Goal: Task Accomplishment & Management: Manage account settings

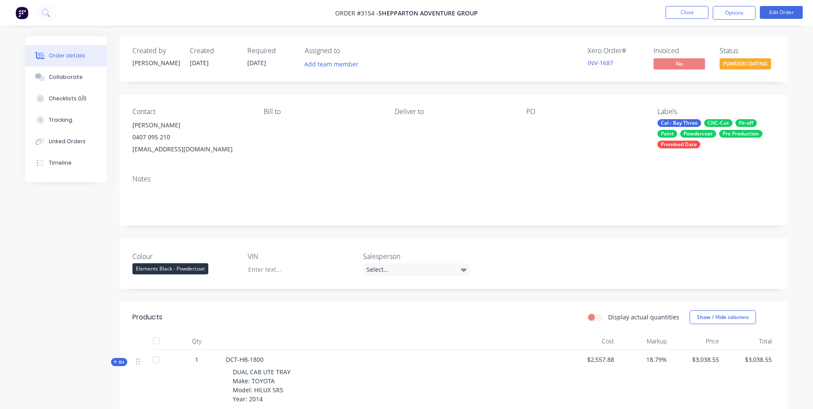
scroll to position [428, 0]
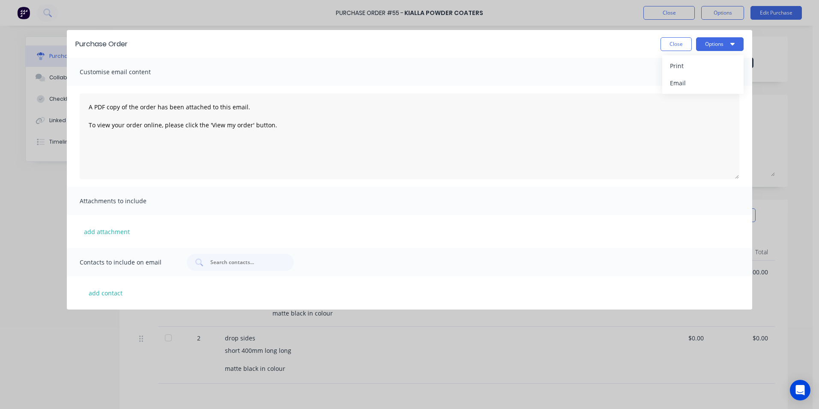
click at [670, 41] on button "Close" at bounding box center [676, 44] width 31 height 14
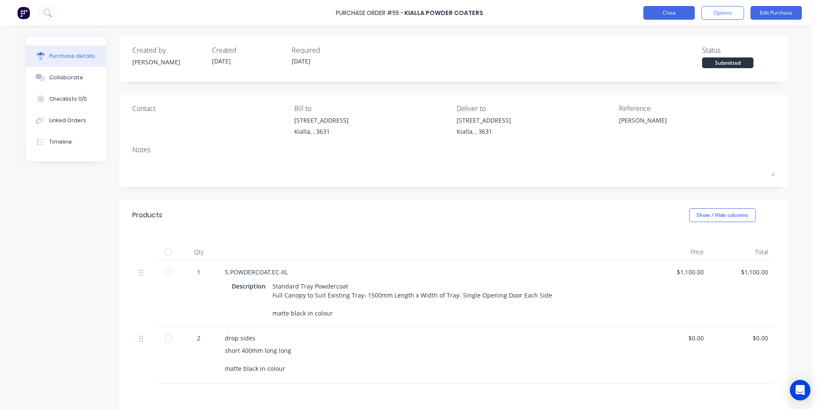
click at [667, 14] on button "Close" at bounding box center [668, 13] width 51 height 14
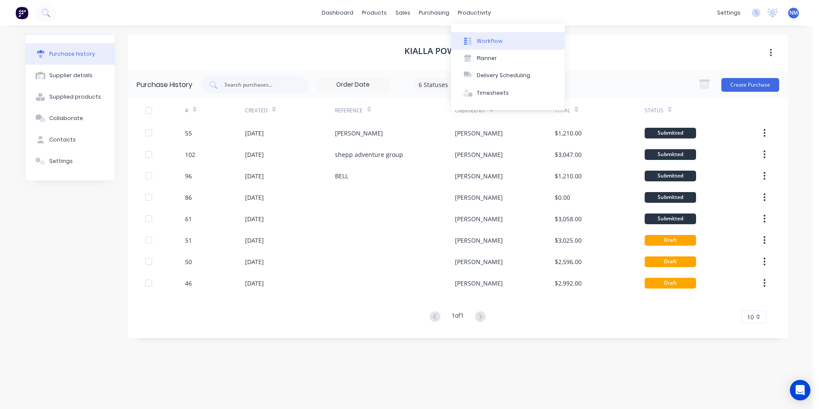
drag, startPoint x: 487, startPoint y: 43, endPoint x: 493, endPoint y: 46, distance: 6.9
click at [488, 43] on div "Workflow" at bounding box center [490, 41] width 26 height 8
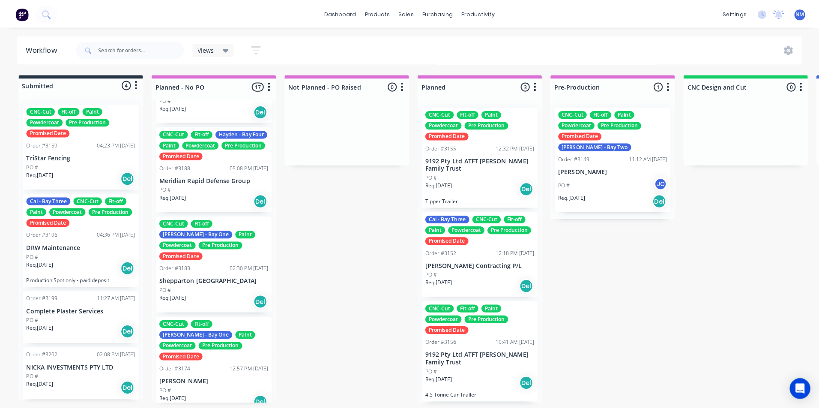
scroll to position [658, 0]
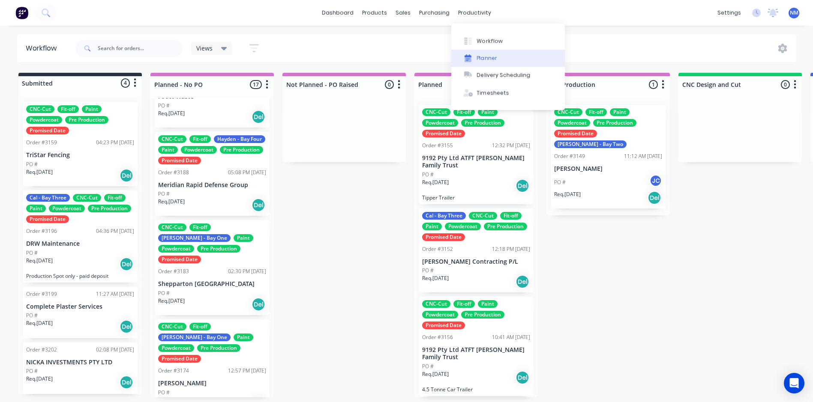
click at [494, 56] on div "Planner" at bounding box center [487, 58] width 20 height 8
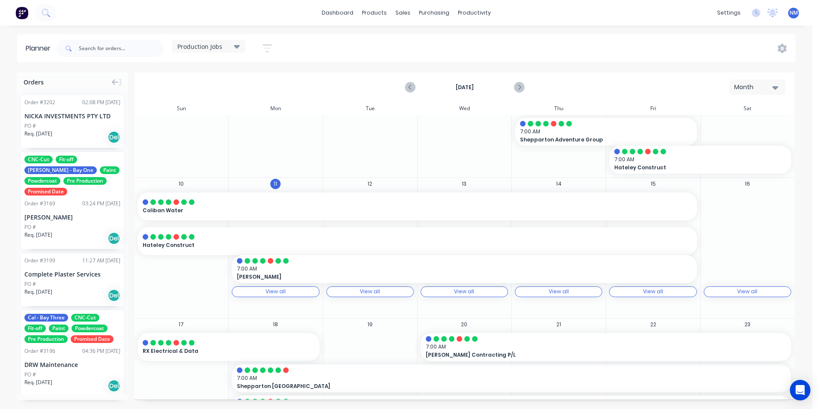
scroll to position [86, 0]
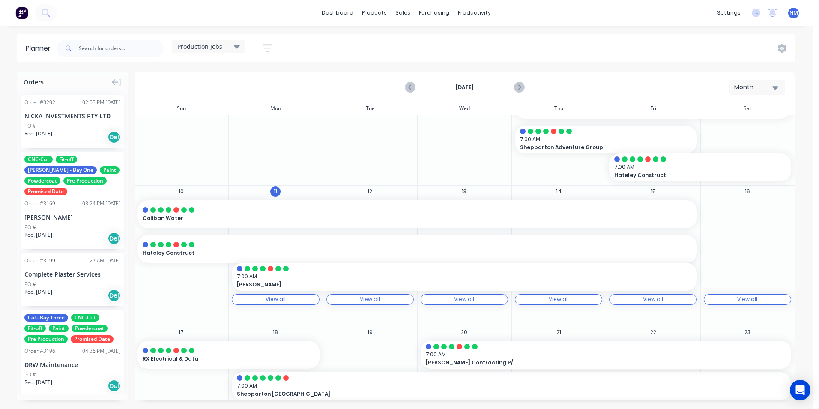
click at [236, 47] on icon at bounding box center [237, 46] width 6 height 3
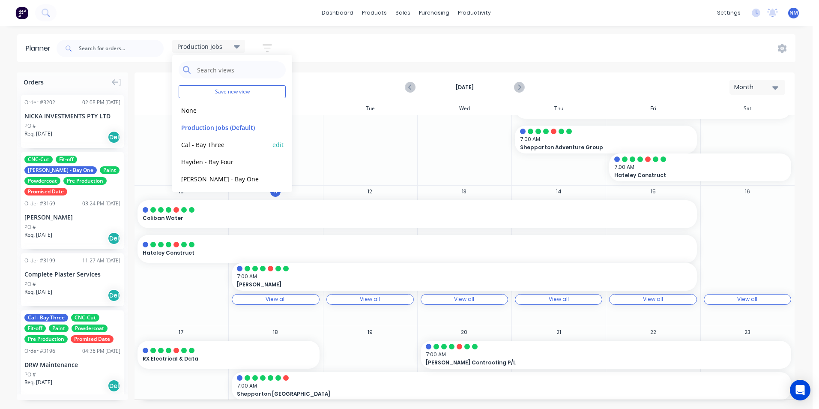
click at [238, 144] on button "Cal - Bay Three" at bounding box center [224, 144] width 91 height 10
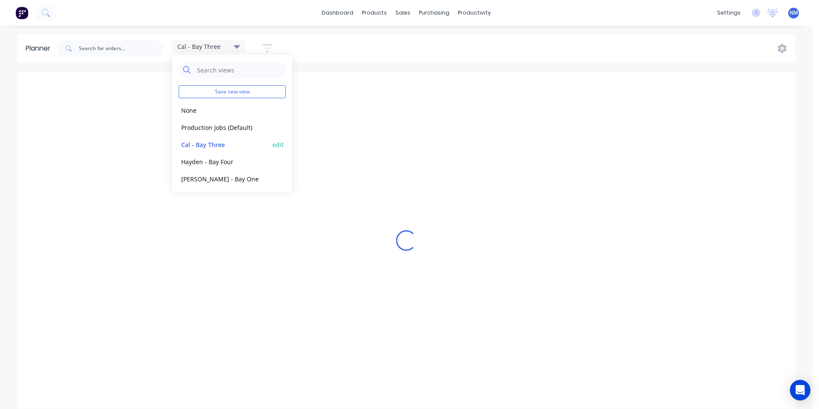
scroll to position [0, 0]
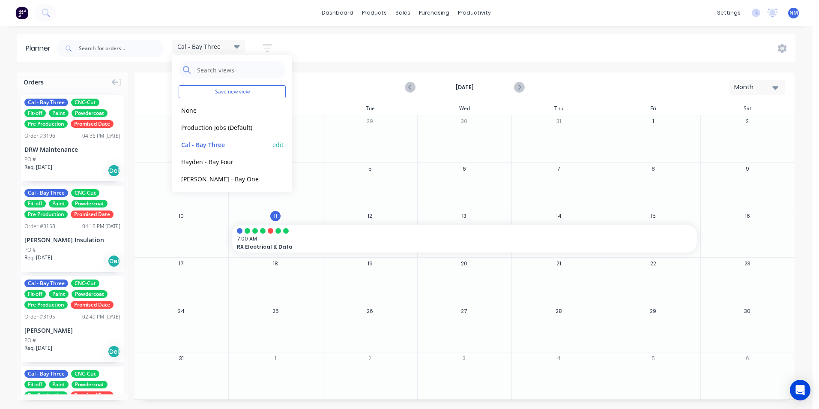
click at [189, 145] on button "Cal - Bay Three" at bounding box center [224, 144] width 91 height 10
click at [371, 156] on div at bounding box center [369, 144] width 93 height 28
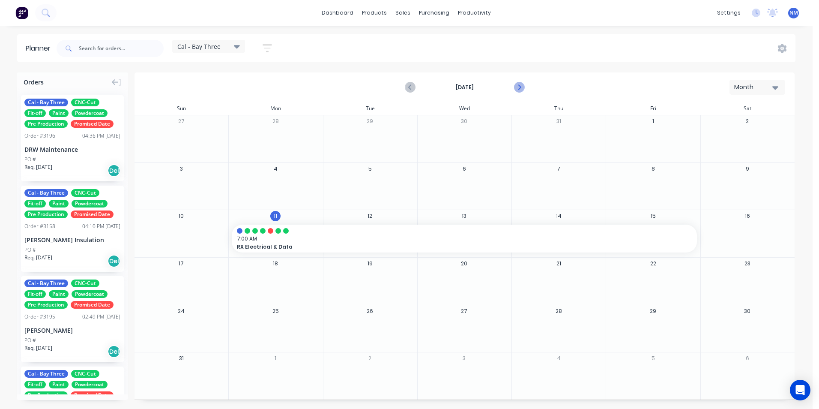
click at [522, 87] on icon "Next page" at bounding box center [519, 87] width 10 height 10
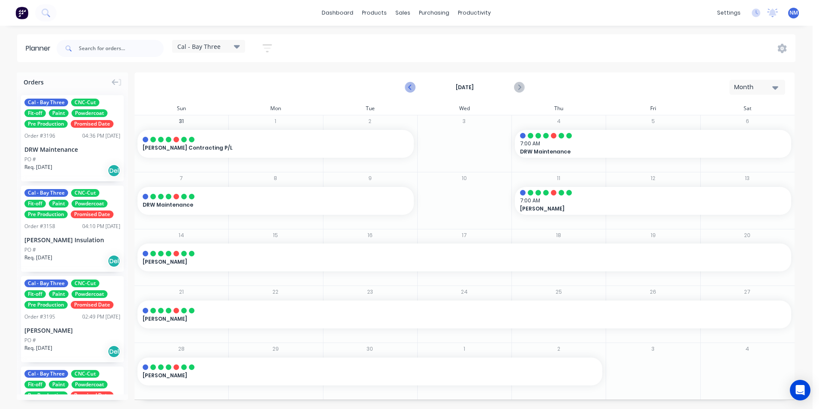
click at [409, 85] on icon "Previous page" at bounding box center [410, 87] width 10 height 10
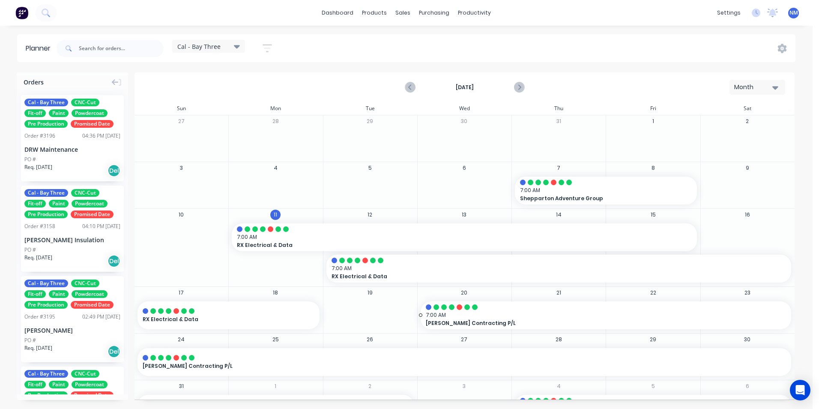
scroll to position [30, 0]
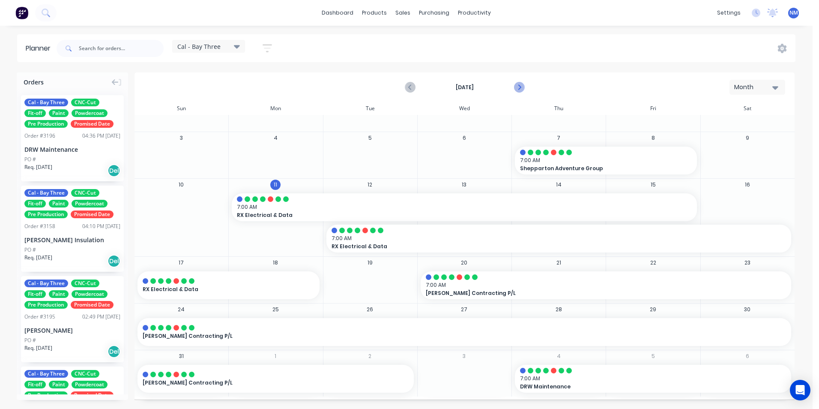
click at [515, 85] on icon "Next page" at bounding box center [519, 87] width 10 height 10
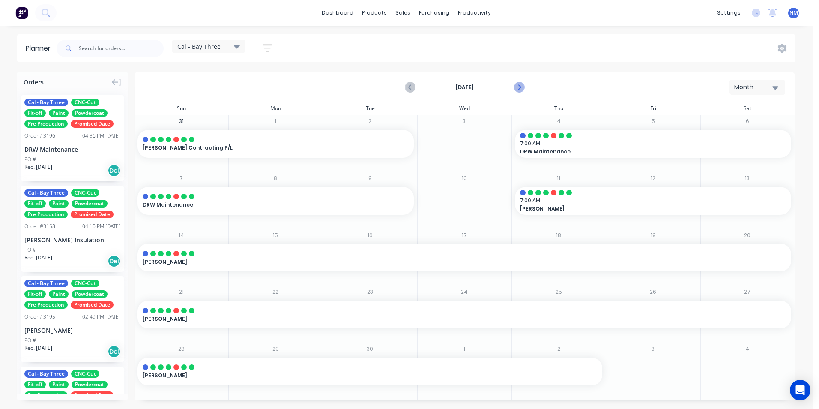
click at [517, 87] on icon "Next page" at bounding box center [519, 87] width 10 height 10
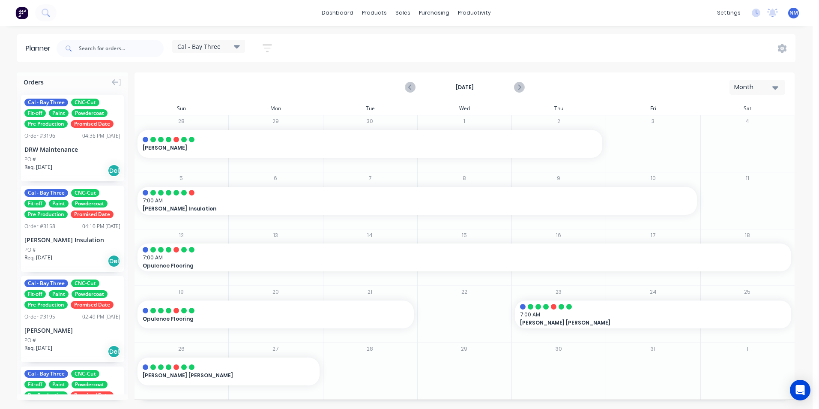
click at [237, 45] on icon at bounding box center [237, 46] width 6 height 9
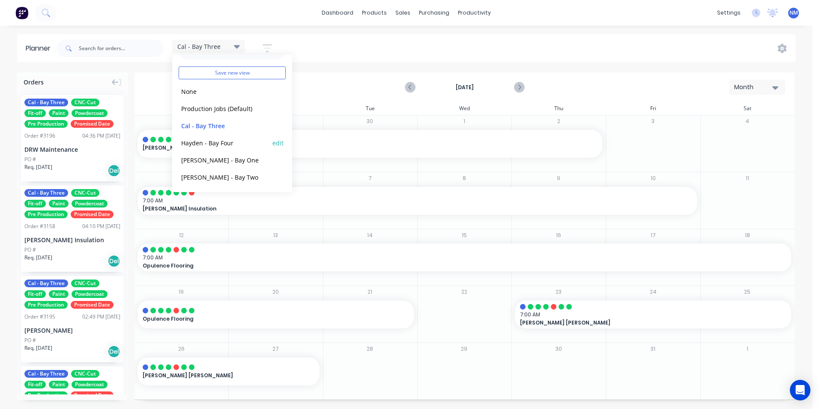
click at [239, 138] on button "Hayden - Bay Four" at bounding box center [224, 143] width 91 height 10
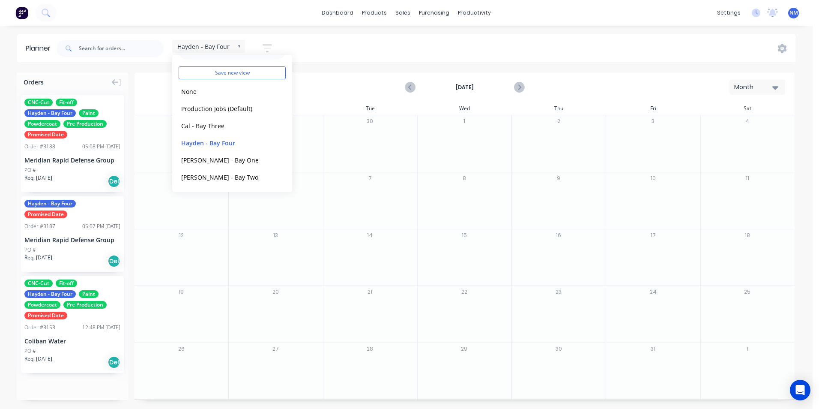
drag, startPoint x: 411, startPoint y: 165, endPoint x: 406, endPoint y: 163, distance: 5.2
click at [408, 164] on div "30" at bounding box center [370, 143] width 94 height 57
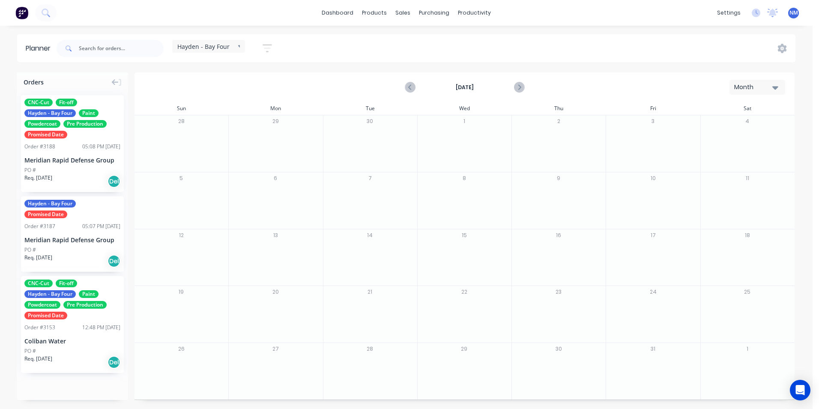
drag, startPoint x: 478, startPoint y: 187, endPoint x: 473, endPoint y: 188, distance: 4.6
click at [473, 188] on div at bounding box center [464, 201] width 93 height 28
click at [520, 89] on icon "Next page" at bounding box center [519, 87] width 10 height 10
click at [417, 90] on button "Previous page" at bounding box center [410, 87] width 17 height 17
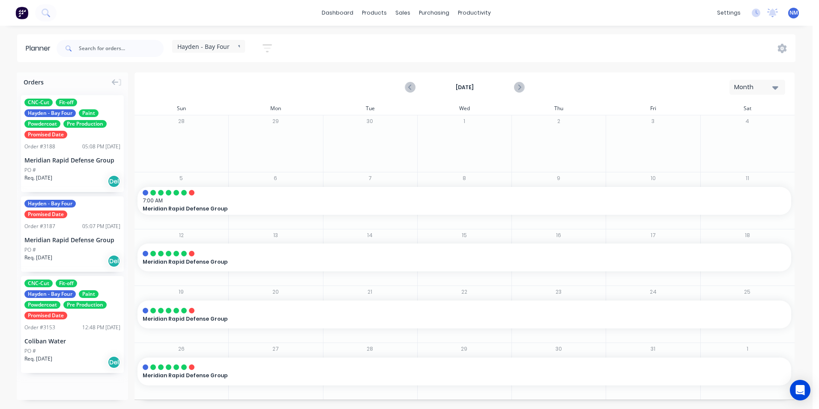
click at [400, 76] on div "October 2025 Month" at bounding box center [464, 87] width 658 height 28
click at [412, 84] on icon "Previous page" at bounding box center [411, 87] width 4 height 7
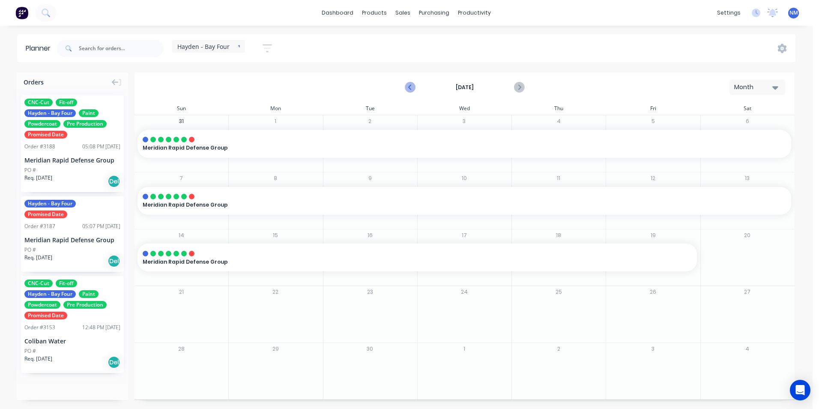
click at [410, 93] on button "Previous page" at bounding box center [410, 87] width 17 height 17
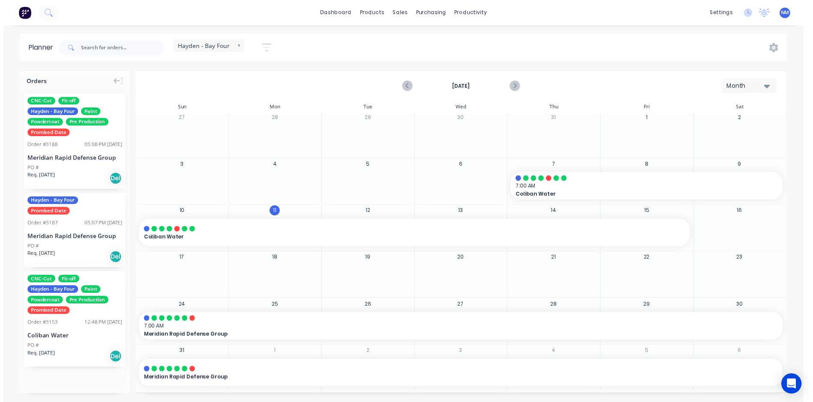
scroll to position [0, 0]
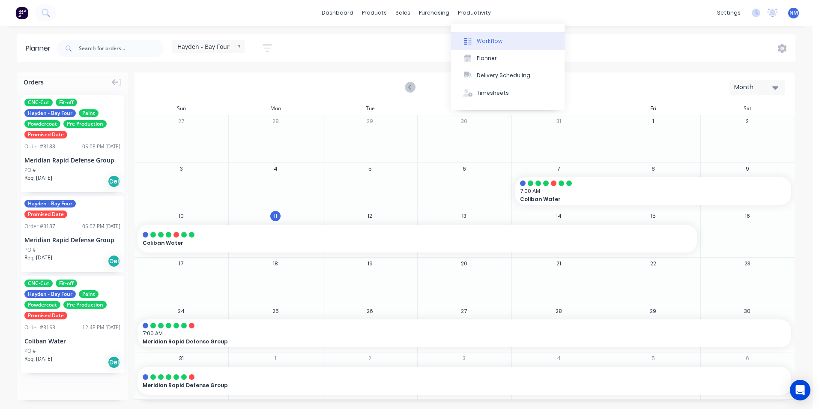
click at [484, 37] on div "Workflow" at bounding box center [490, 41] width 26 height 8
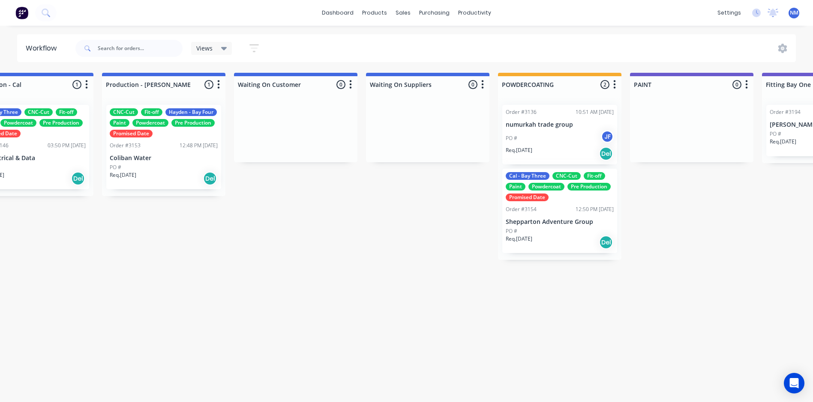
scroll to position [2, 1240]
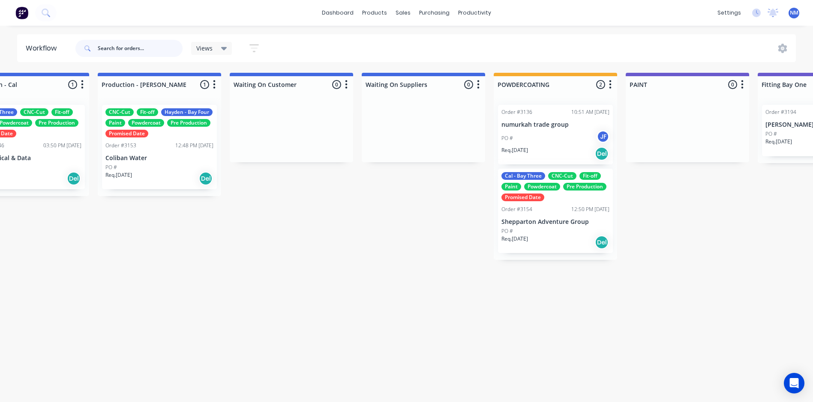
click at [148, 53] on input "text" at bounding box center [140, 48] width 85 height 17
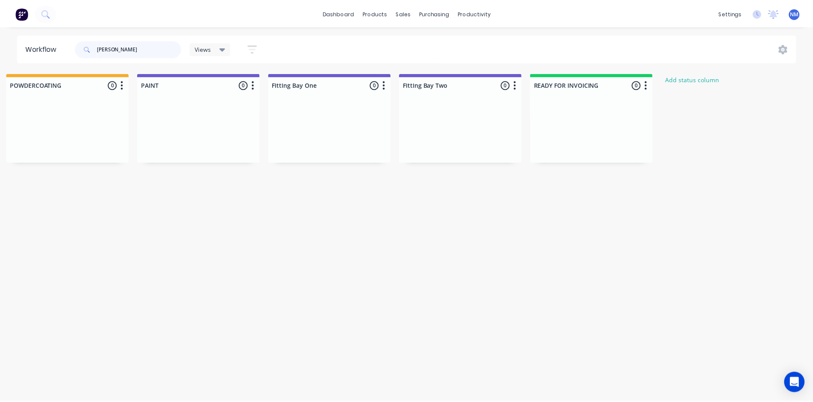
scroll to position [0, 0]
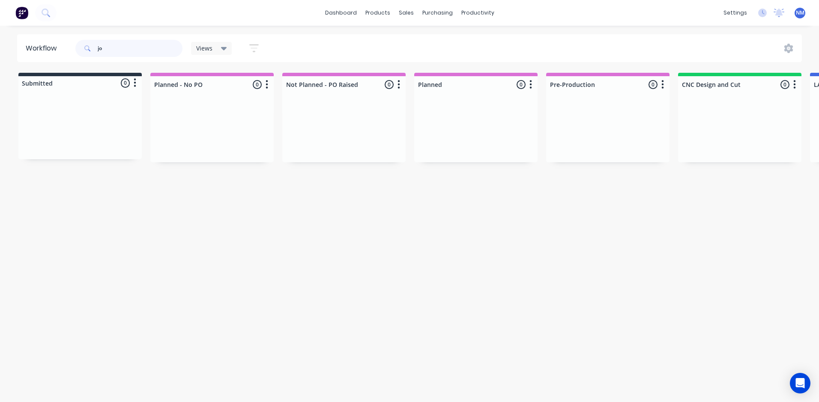
type input "j"
type input "b"
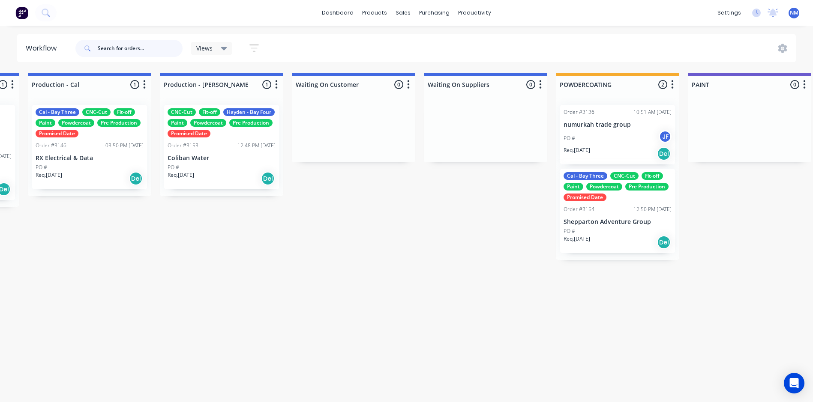
scroll to position [0, 1477]
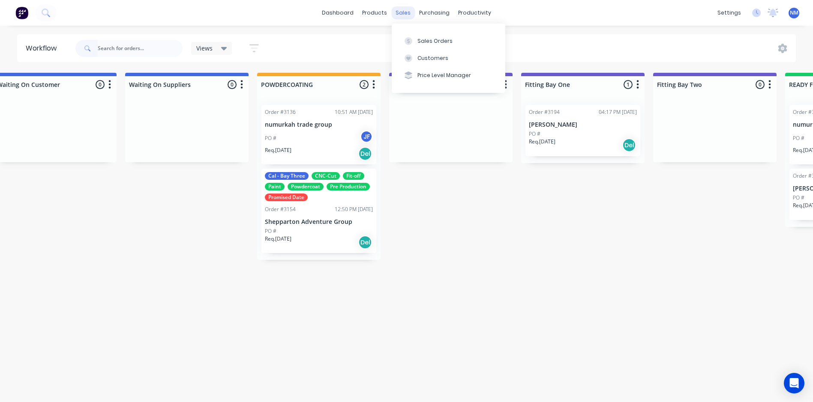
click at [408, 14] on div "sales" at bounding box center [403, 12] width 24 height 13
click at [427, 38] on div "Sales Orders" at bounding box center [434, 41] width 35 height 8
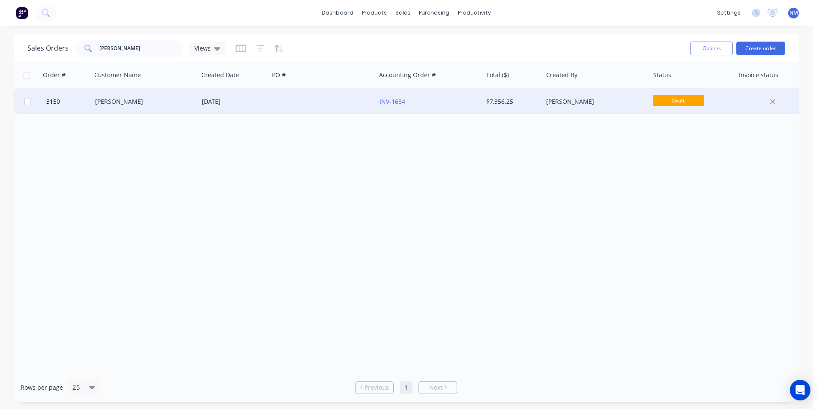
click at [120, 105] on div "Josh Bell" at bounding box center [142, 101] width 95 height 9
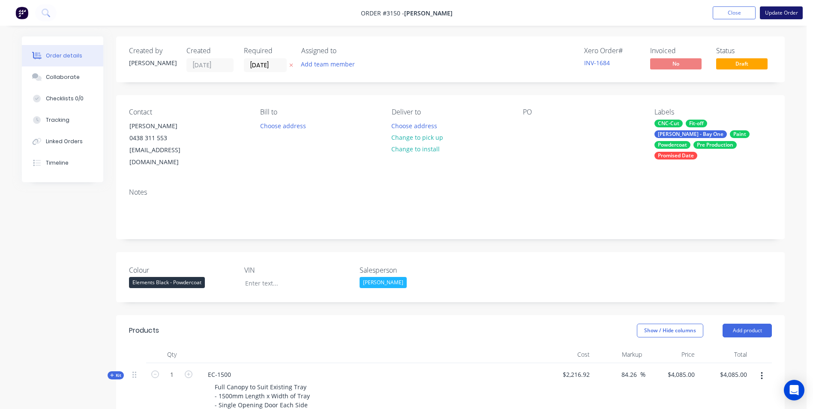
click at [778, 11] on button "Update Order" at bounding box center [781, 12] width 43 height 13
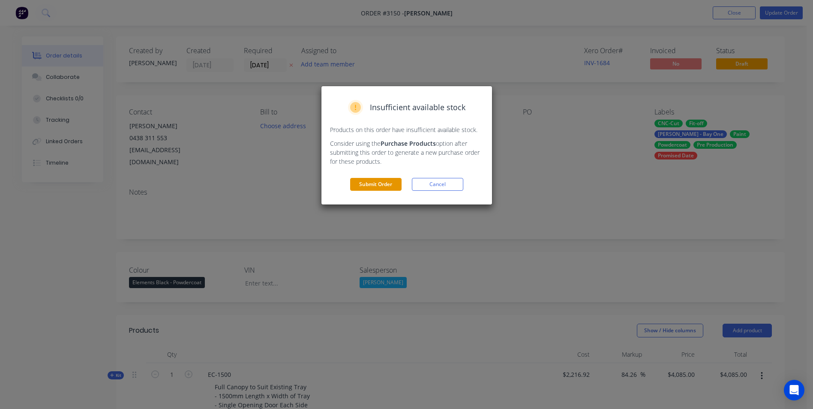
click at [390, 188] on button "Submit Order" at bounding box center [375, 184] width 51 height 13
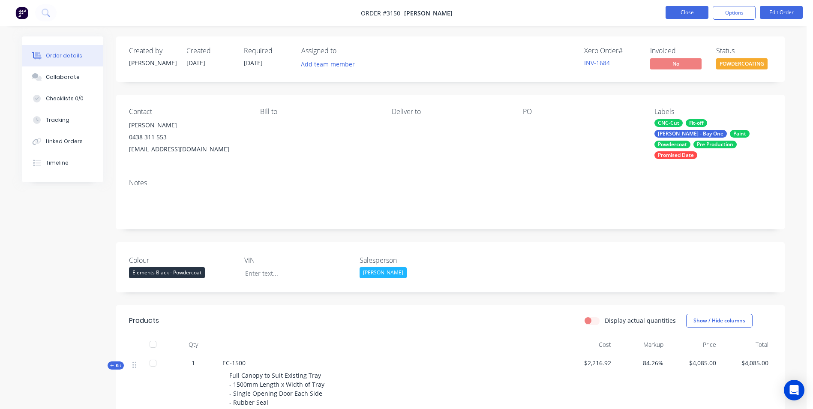
click at [693, 11] on button "Close" at bounding box center [686, 12] width 43 height 13
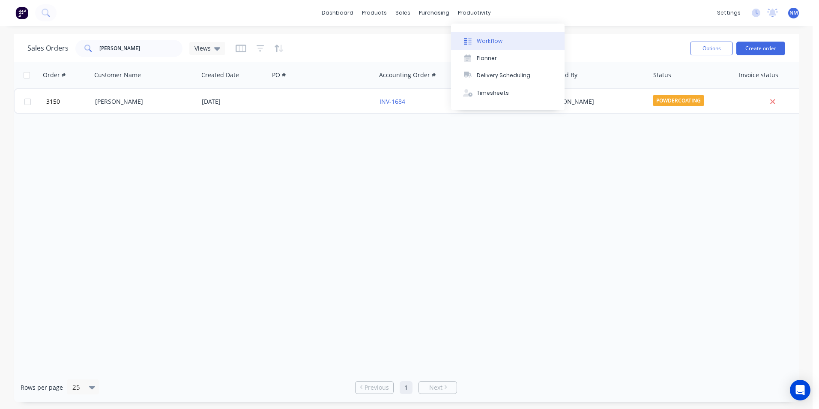
click at [483, 36] on button "Workflow" at bounding box center [508, 40] width 114 height 17
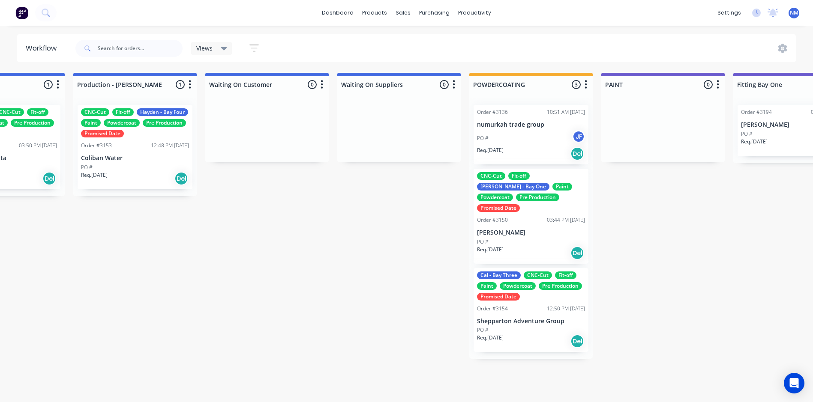
scroll to position [0, 1266]
click at [548, 229] on p "Josh Bell" at bounding box center [529, 232] width 108 height 7
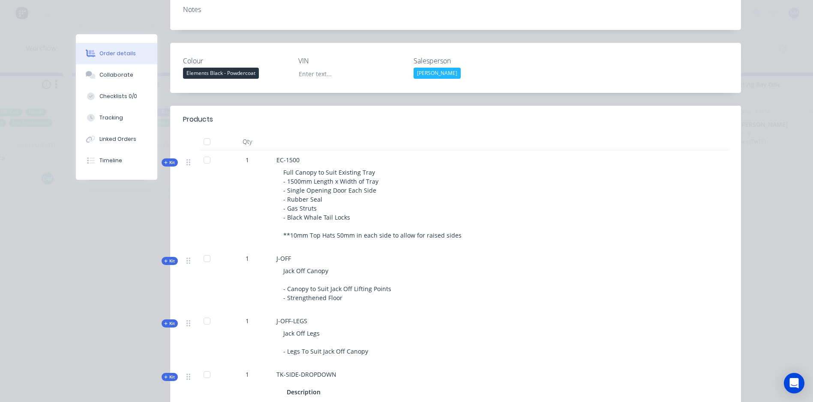
scroll to position [0, 0]
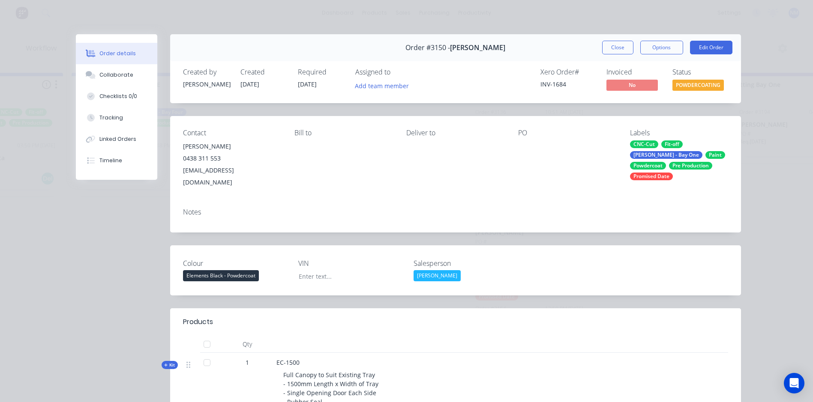
click at [611, 49] on button "Close" at bounding box center [617, 48] width 31 height 14
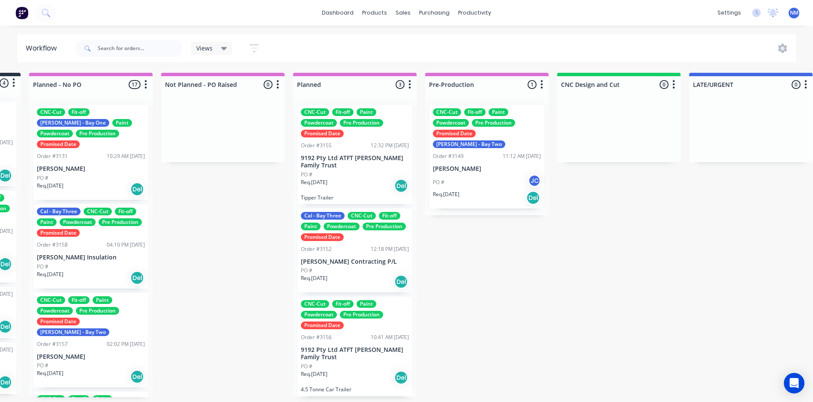
scroll to position [2, 0]
